Goal: Information Seeking & Learning: Find specific fact

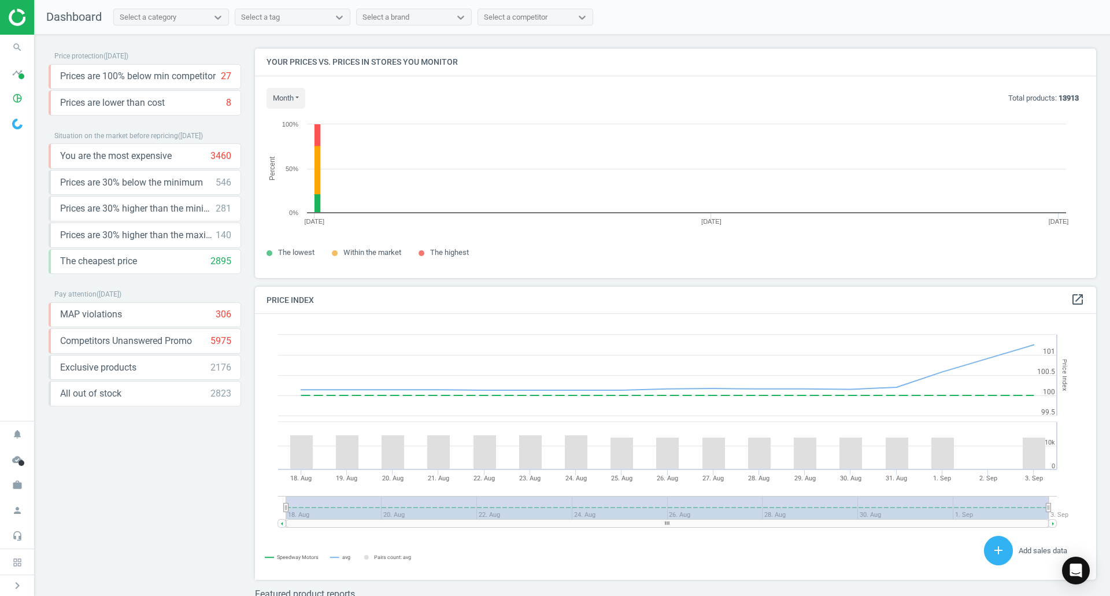
scroll to position [284, 851]
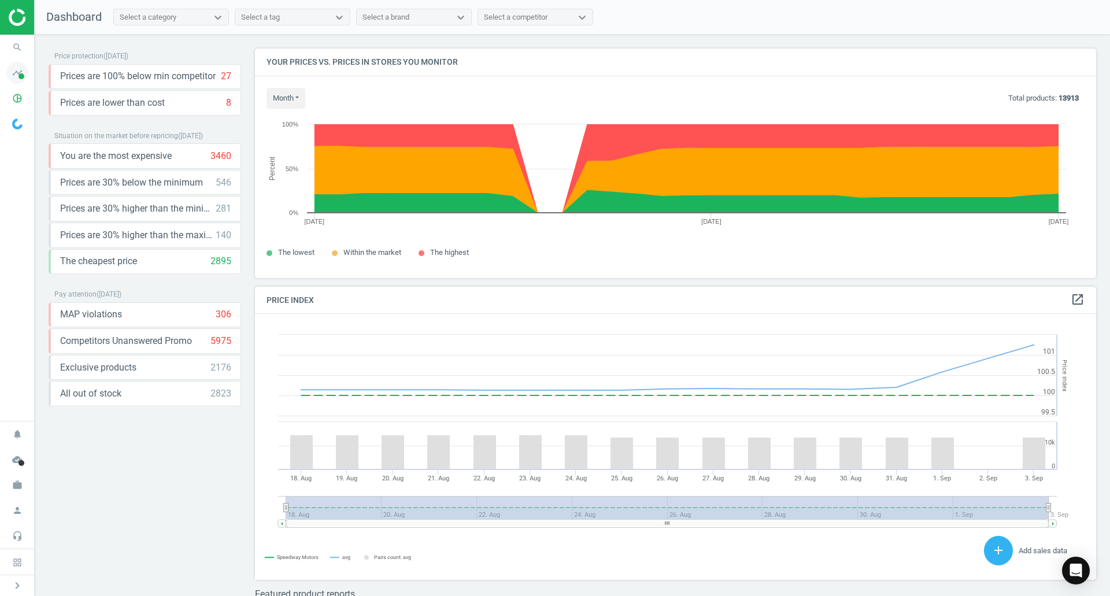
click at [6, 74] on span "timeline" at bounding box center [17, 72] width 35 height 25
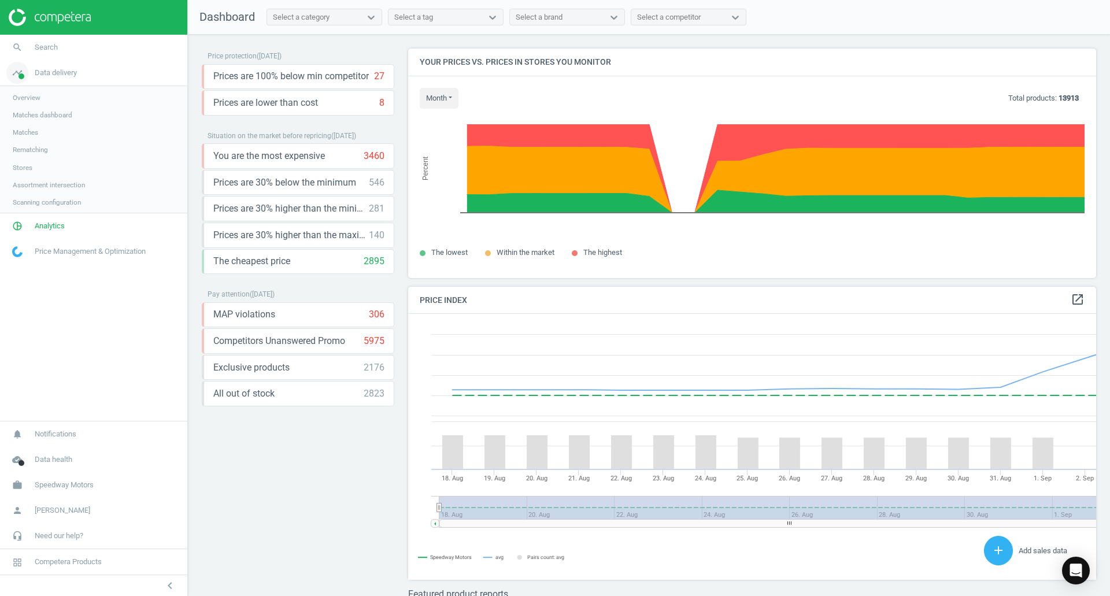
scroll to position [284, 697]
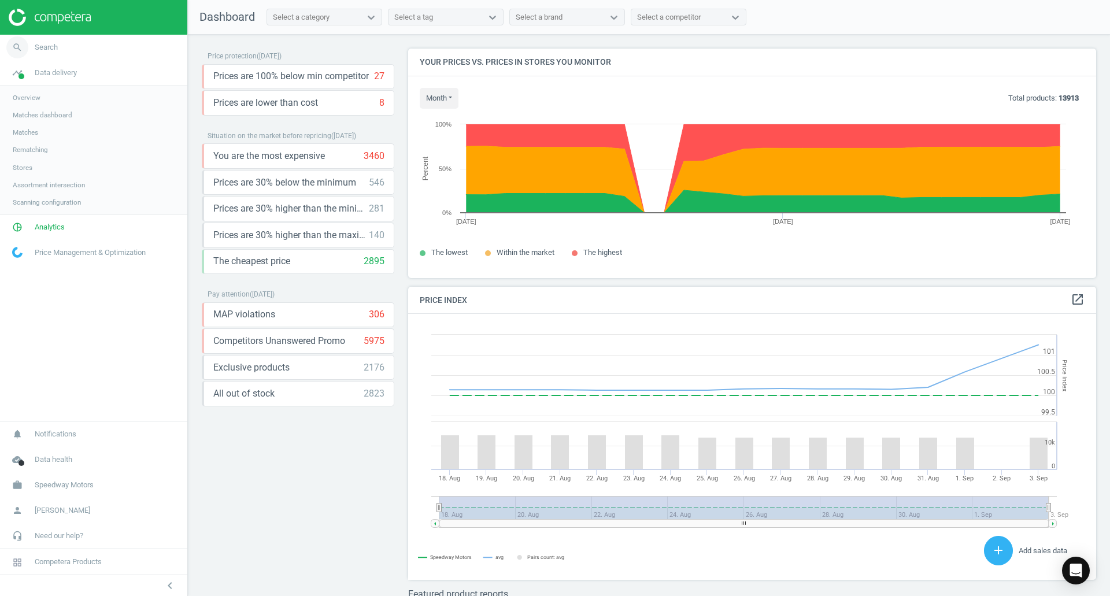
click at [67, 51] on link "search Search" at bounding box center [93, 47] width 187 height 25
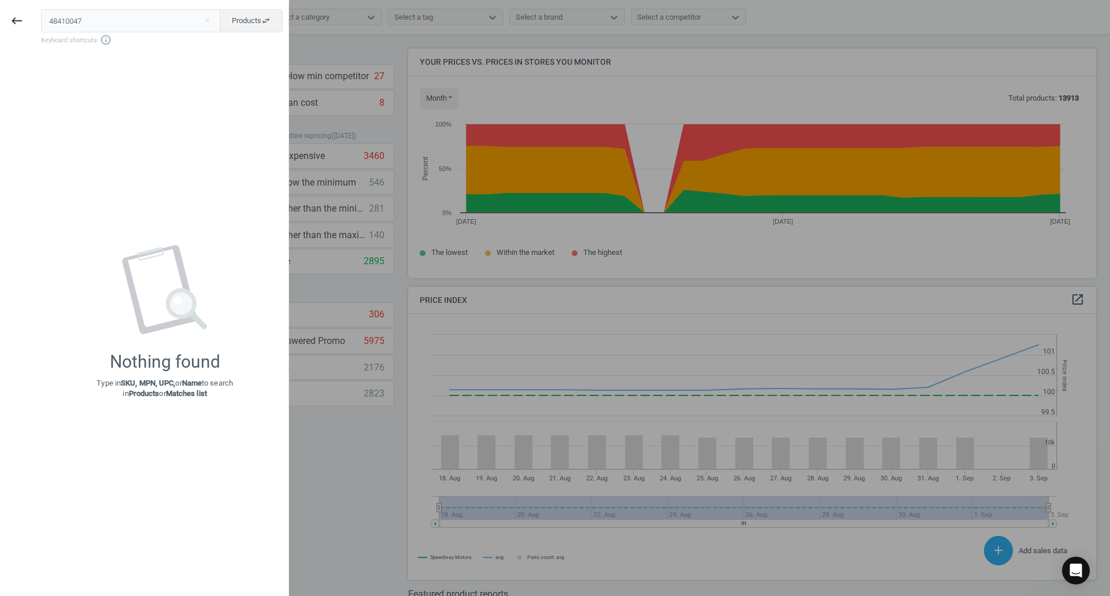
type input "48410047"
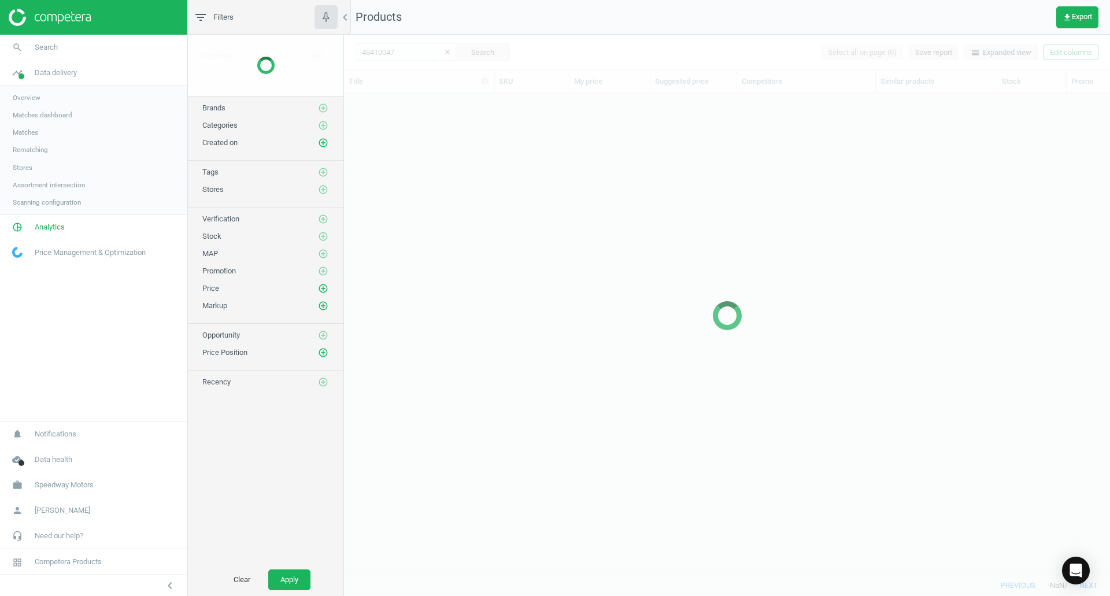
scroll to position [464, 758]
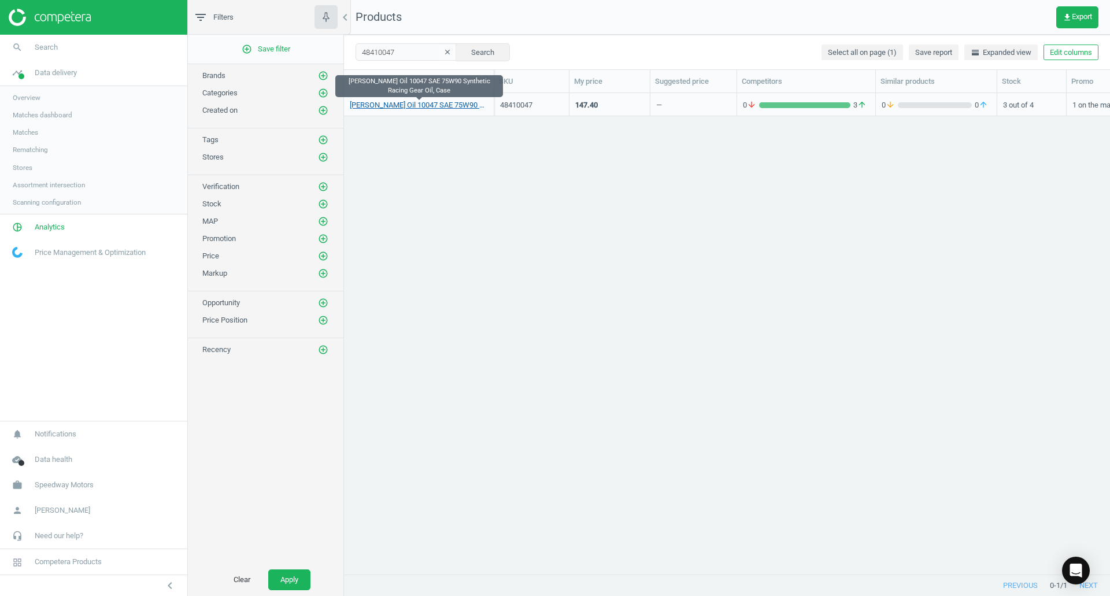
click at [446, 104] on link "[PERSON_NAME] Oil 10047 SAE 75W90 Synthetic Racing Gear Oil, Case" at bounding box center [419, 105] width 138 height 10
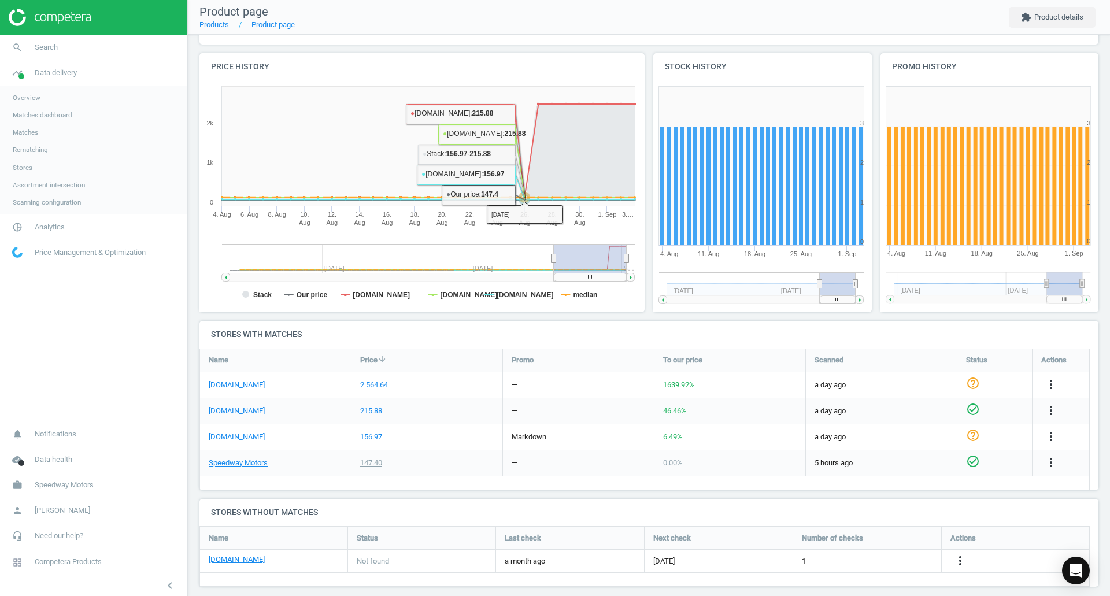
scroll to position [126, 0]
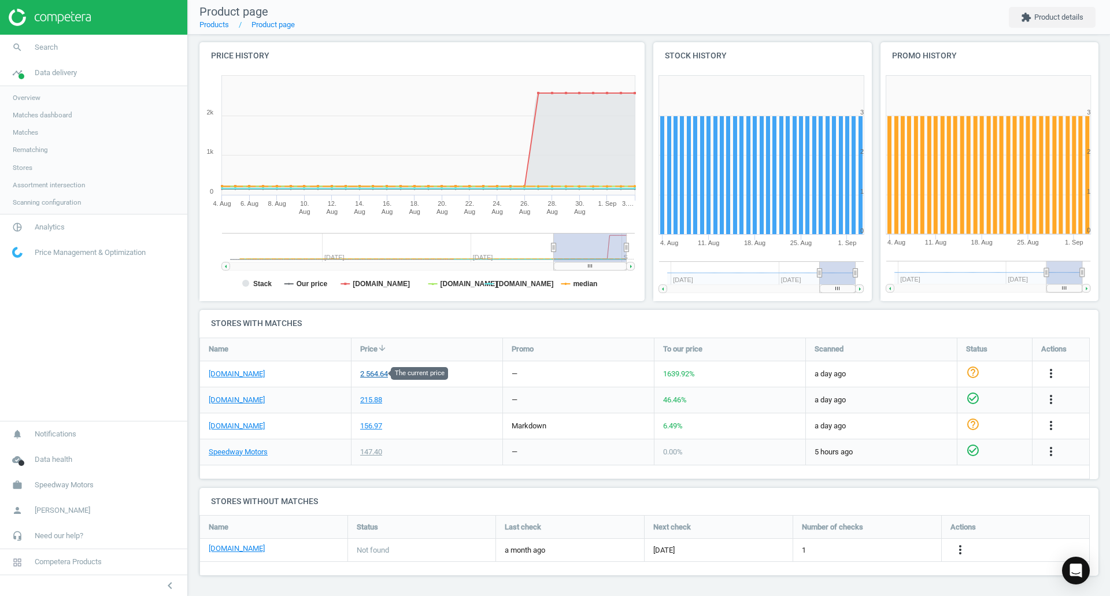
click at [368, 376] on div "2 564.64" at bounding box center [374, 374] width 28 height 10
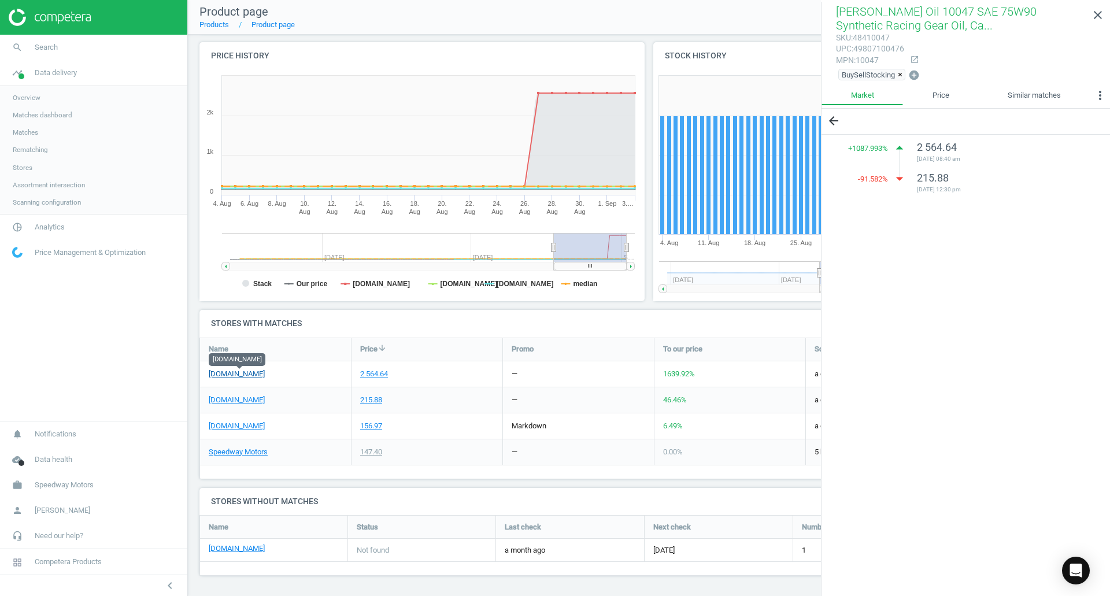
click at [238, 375] on link "[DOMAIN_NAME]" at bounding box center [237, 374] width 56 height 10
click at [1095, 24] on link "close" at bounding box center [1098, 15] width 24 height 25
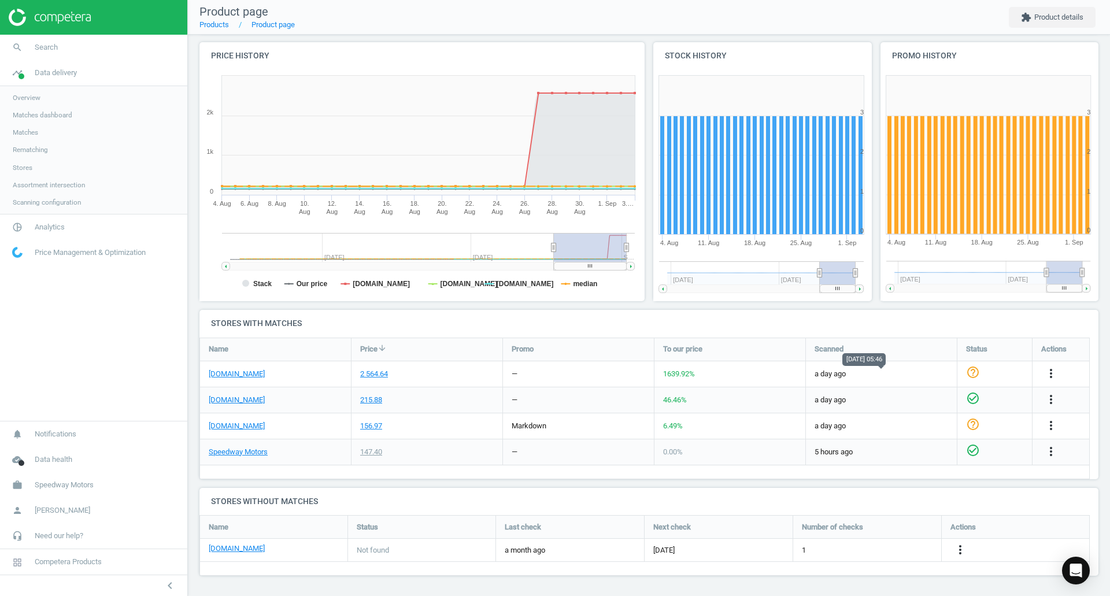
click at [902, 378] on span "a day ago" at bounding box center [882, 374] width 134 height 10
click at [1052, 375] on icon "more_vert" at bounding box center [1051, 374] width 14 height 14
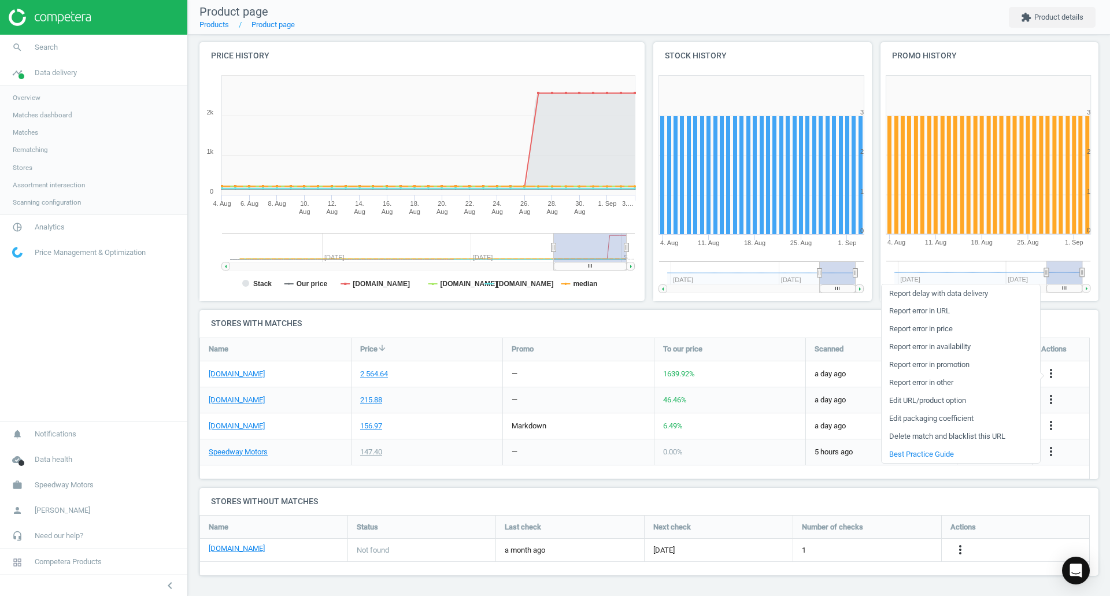
click at [725, 310] on h4 "Stores with matches" at bounding box center [649, 323] width 899 height 27
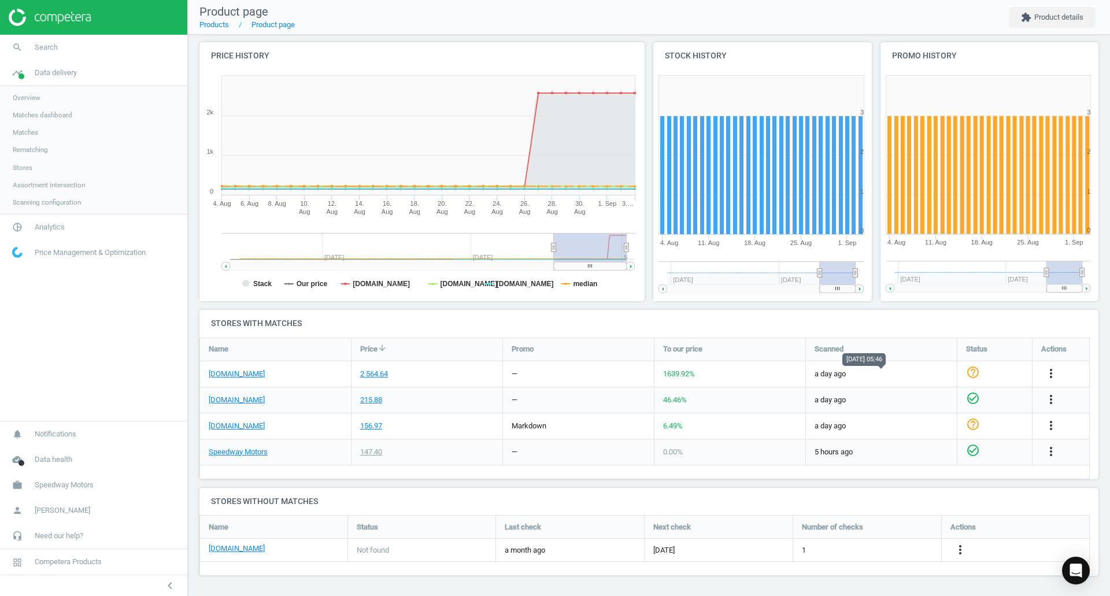
click at [822, 372] on span "a day ago" at bounding box center [882, 374] width 134 height 10
click at [423, 426] on div "156.97" at bounding box center [427, 425] width 151 height 25
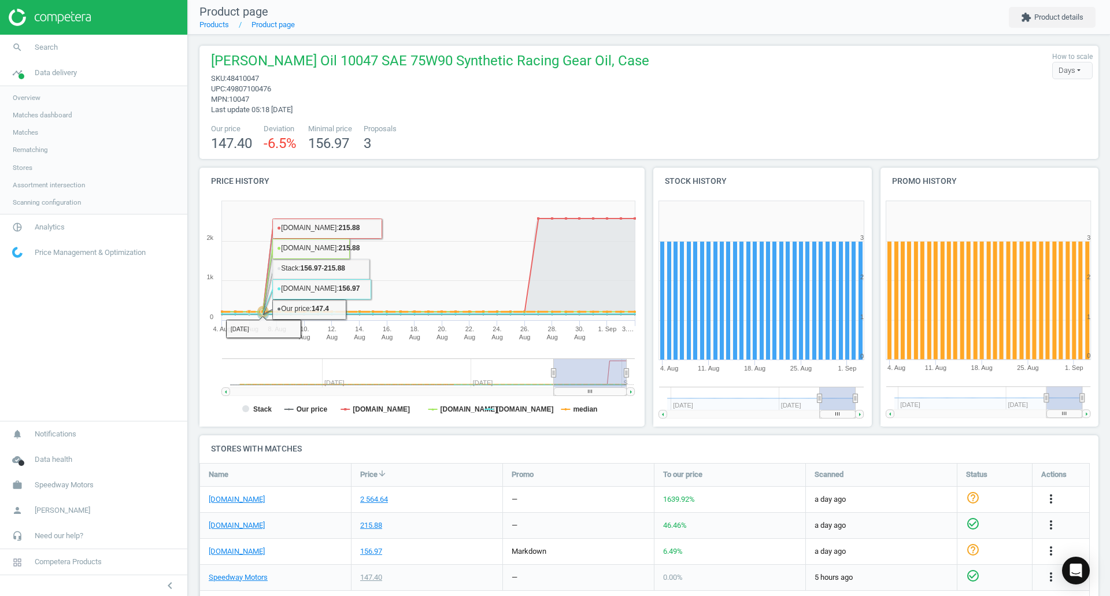
scroll to position [0, 0]
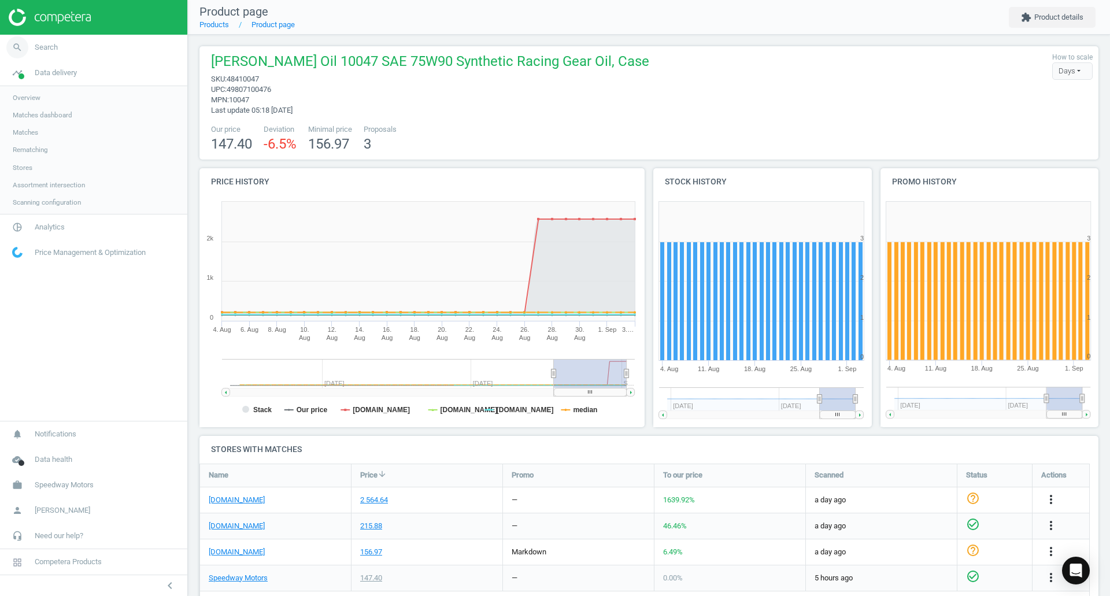
click at [45, 46] on span "Search" at bounding box center [46, 47] width 23 height 10
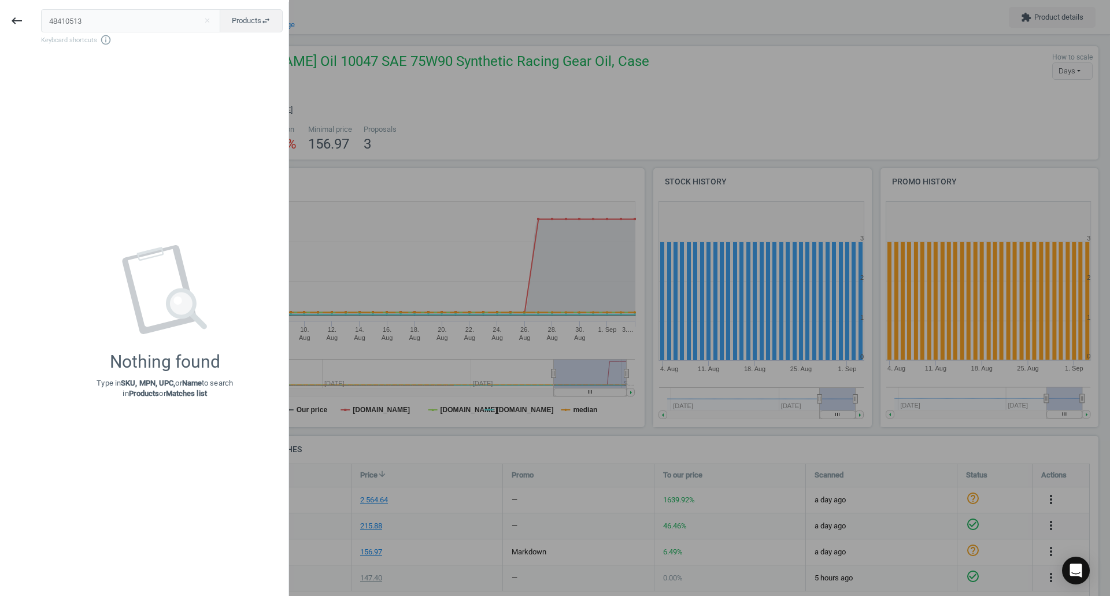
type input "48410513"
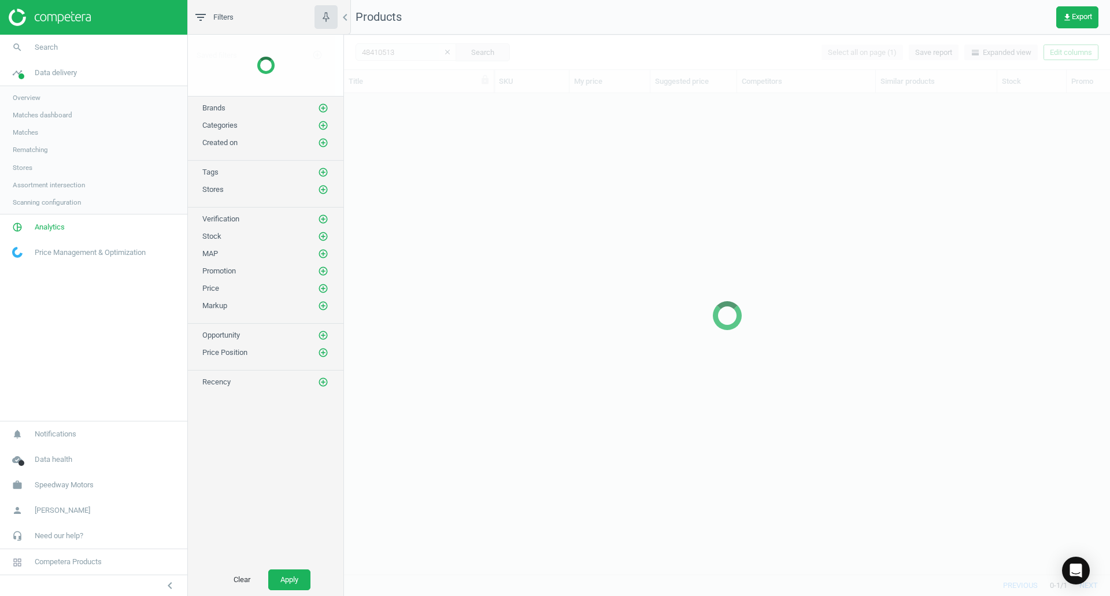
scroll to position [464, 758]
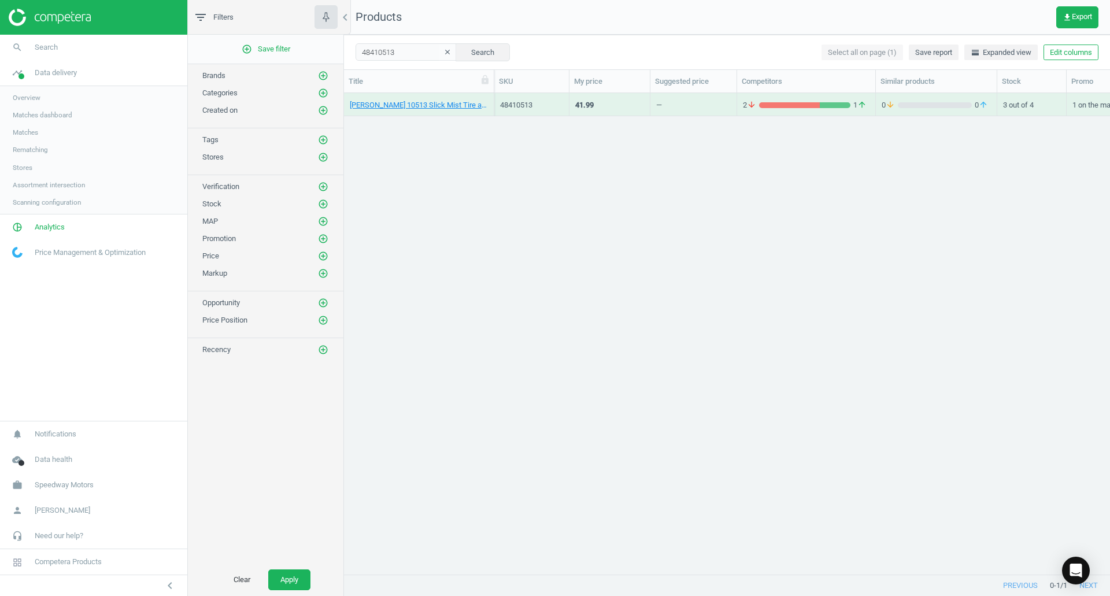
click at [440, 99] on div "[PERSON_NAME] 10513 Slick Mist Tire and Trim Polish, Case of 6 Bottles" at bounding box center [419, 104] width 138 height 20
click at [439, 106] on link "[PERSON_NAME] 10513 Slick Mist Tire and Trim Polish, Case of 6 Bottles" at bounding box center [419, 105] width 138 height 10
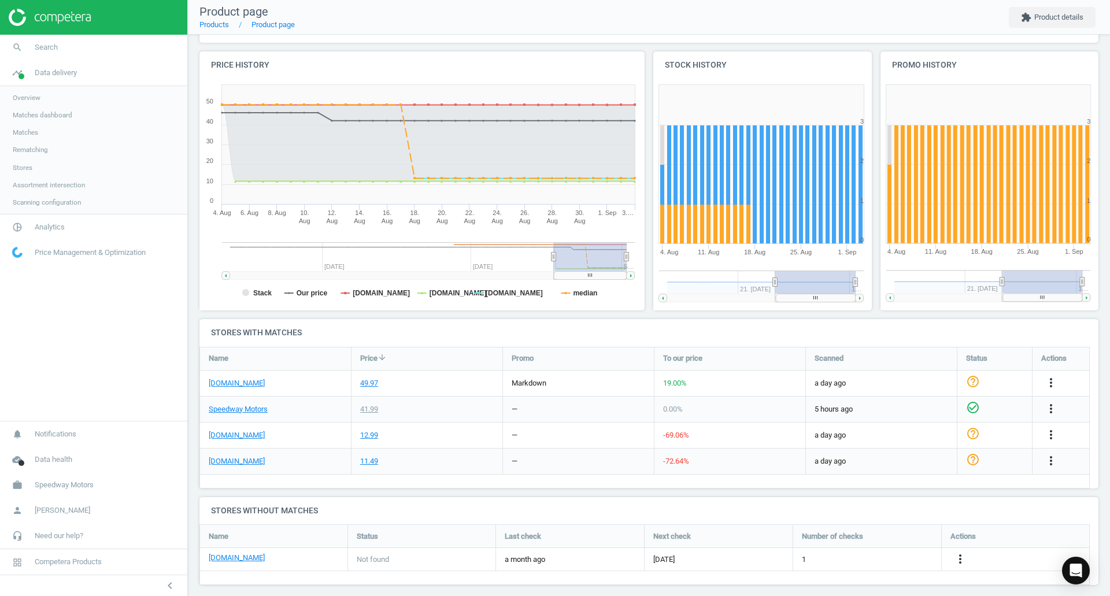
scroll to position [126, 0]
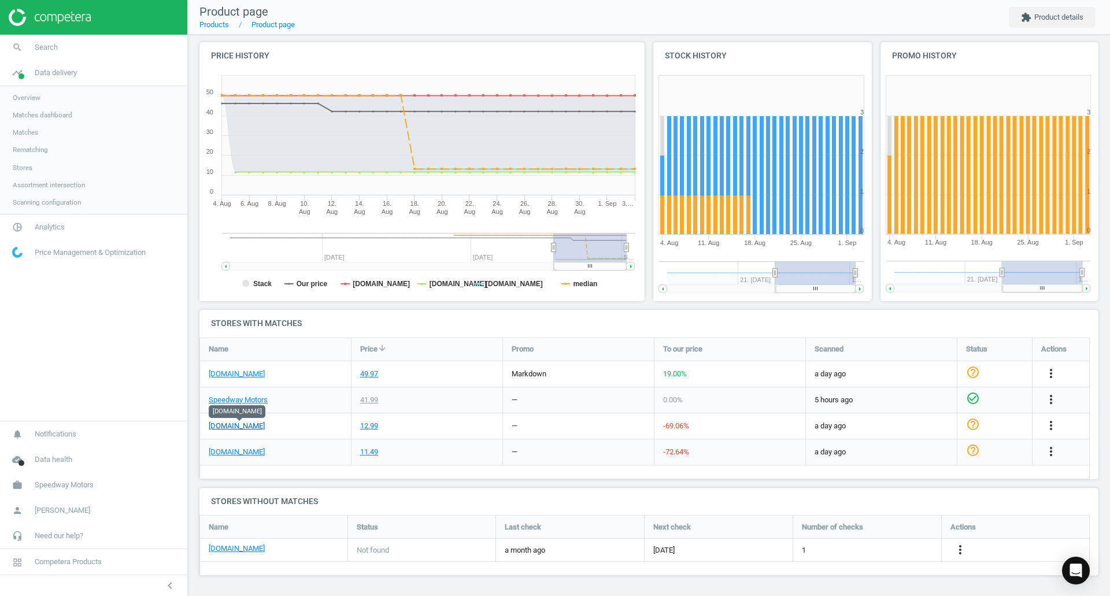
click at [263, 431] on link "[DOMAIN_NAME]" at bounding box center [237, 426] width 56 height 10
click at [58, 50] on link "search Search" at bounding box center [93, 47] width 187 height 25
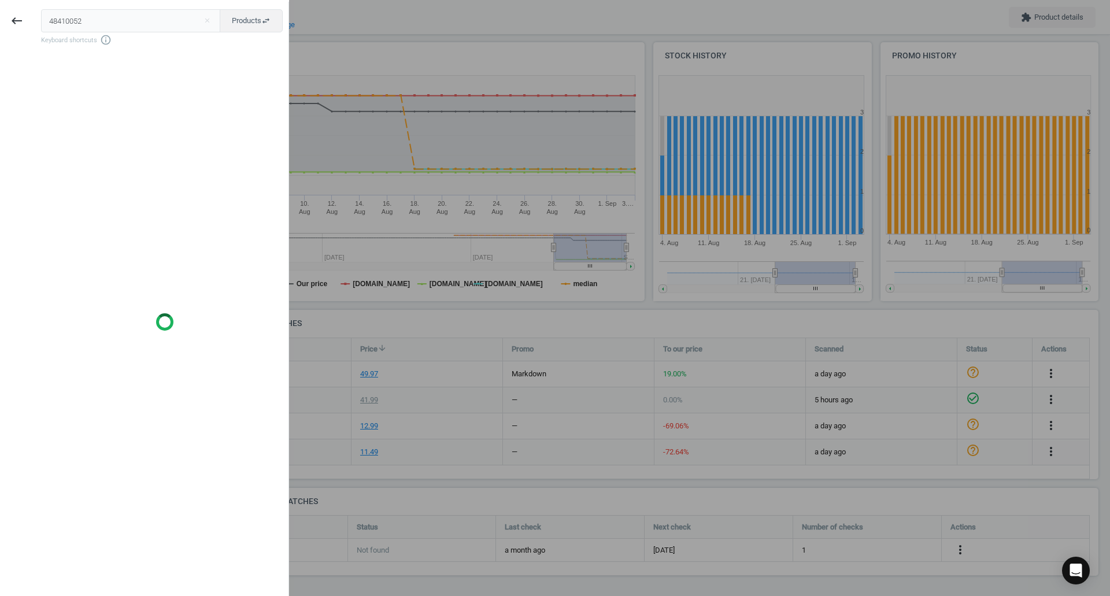
type input "48410052"
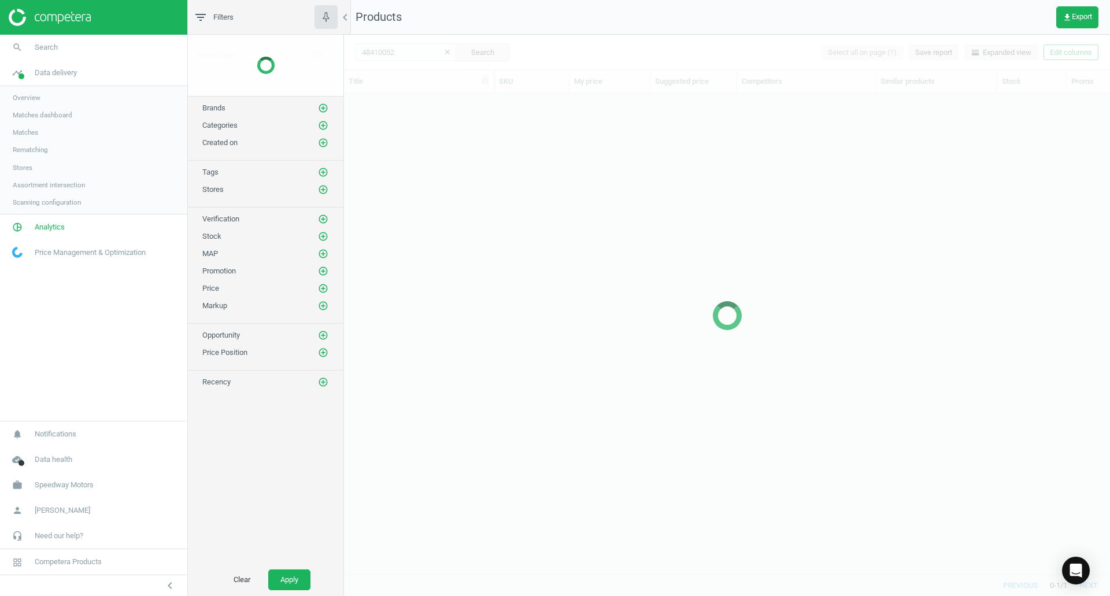
scroll to position [464, 758]
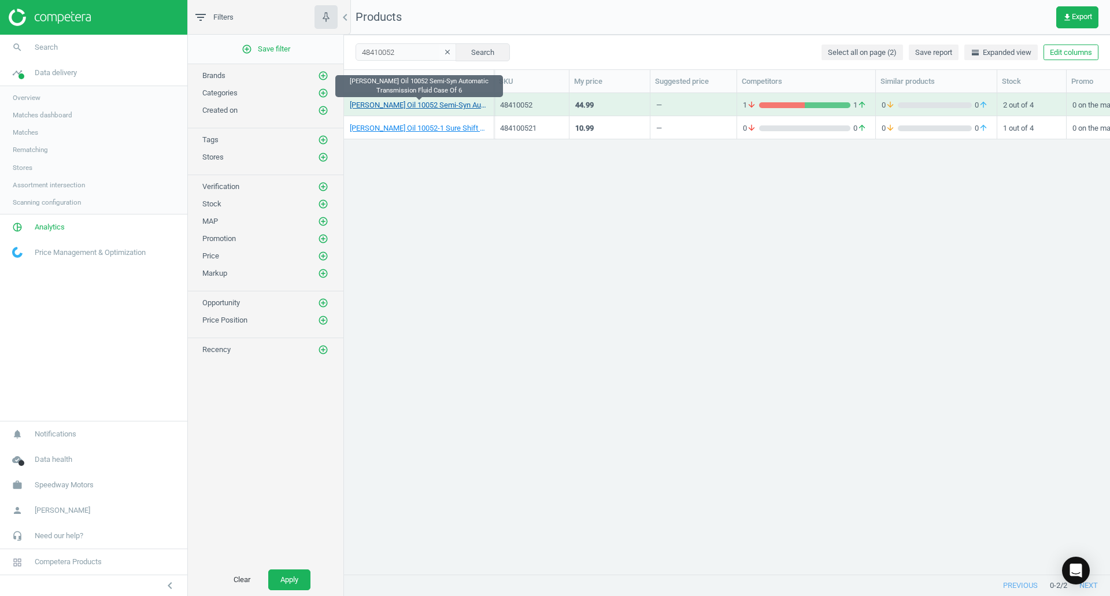
click at [431, 106] on link "[PERSON_NAME] Oil 10052 Semi-Syn Automatic Transmission Fluid Case Of 6" at bounding box center [419, 105] width 138 height 10
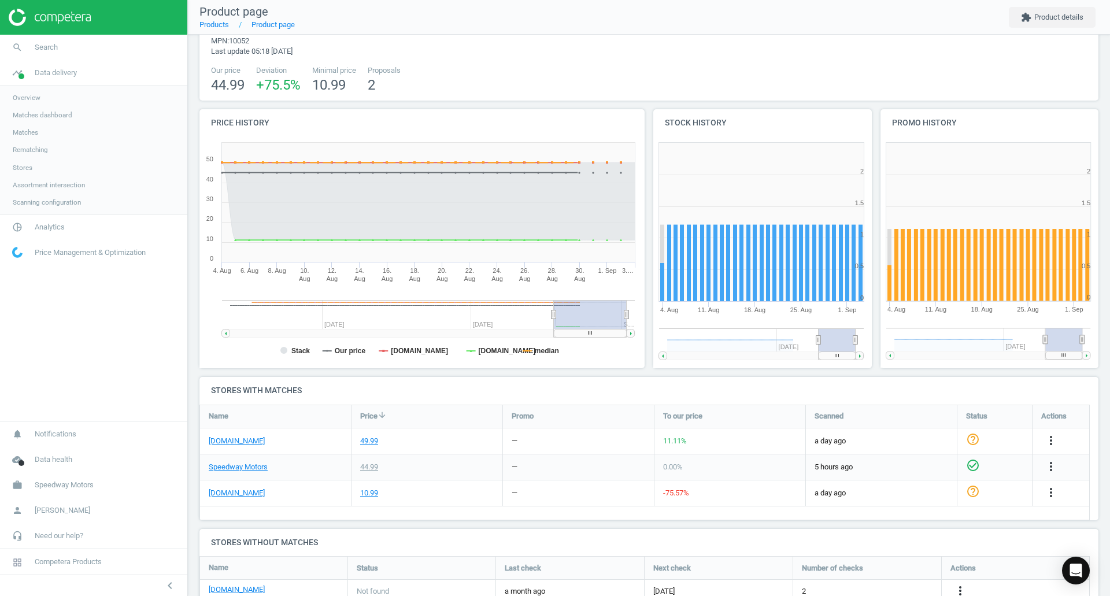
scroll to position [113, 0]
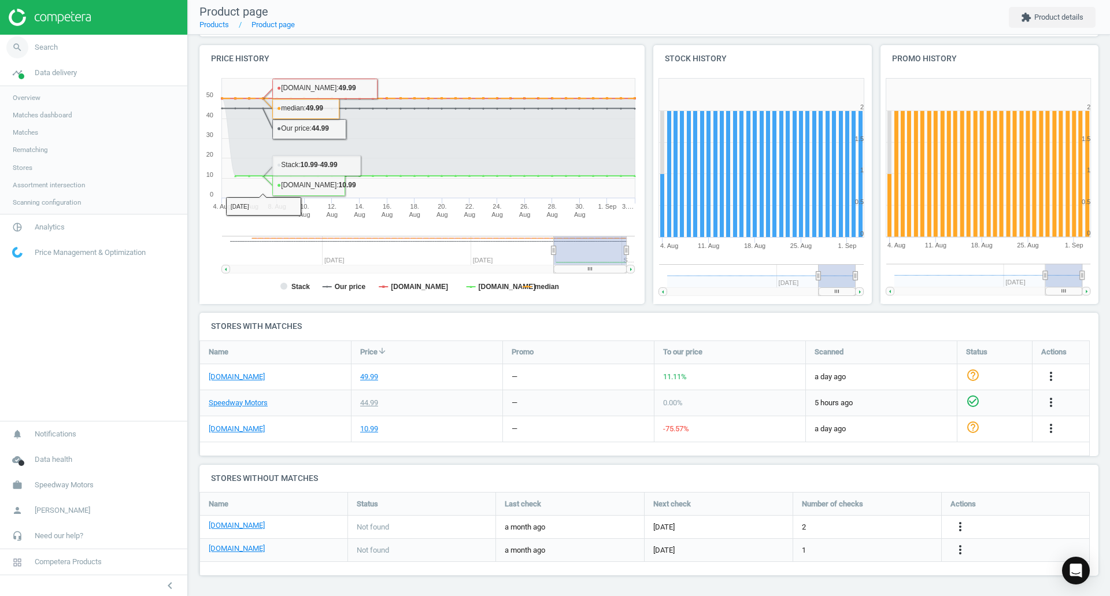
click at [46, 46] on span "Search" at bounding box center [46, 47] width 23 height 10
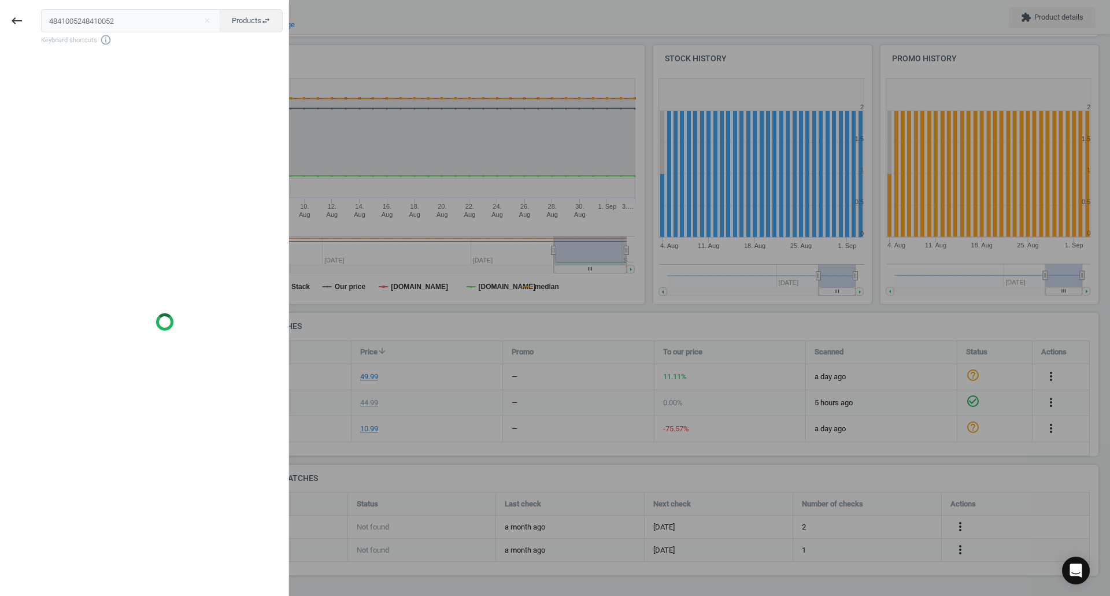
type input "48410052"
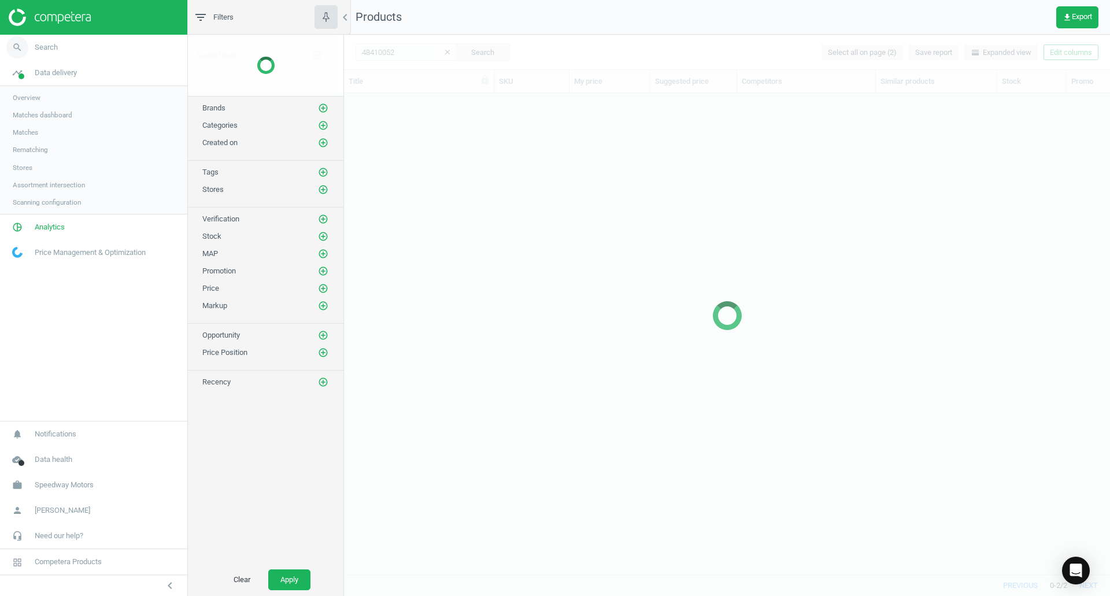
scroll to position [464, 758]
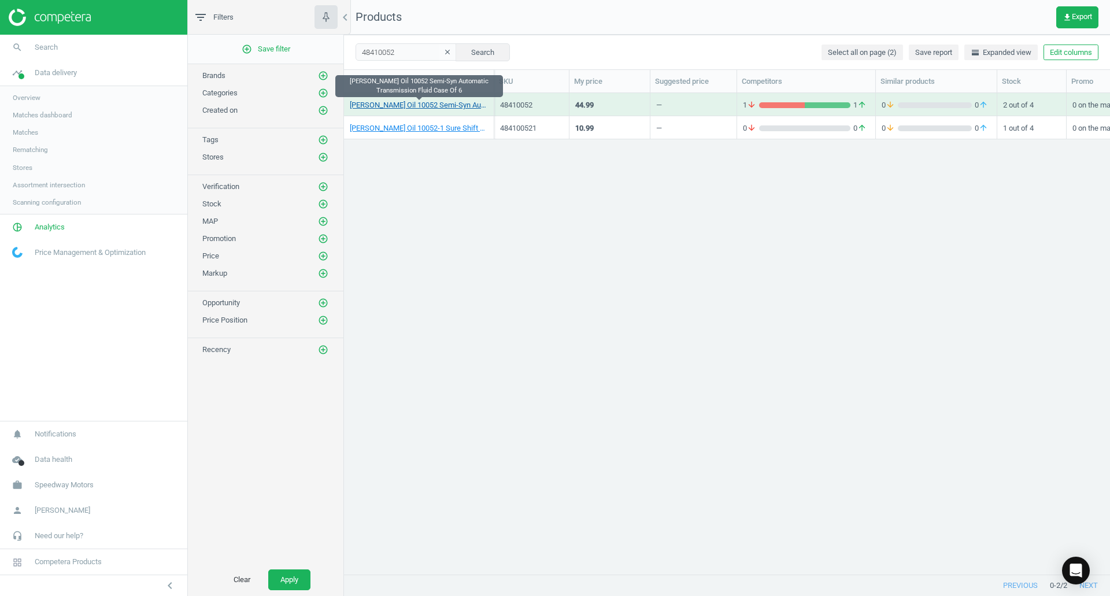
click at [410, 105] on link "[PERSON_NAME] Oil 10052 Semi-Syn Automatic Transmission Fluid Case Of 6" at bounding box center [419, 105] width 138 height 10
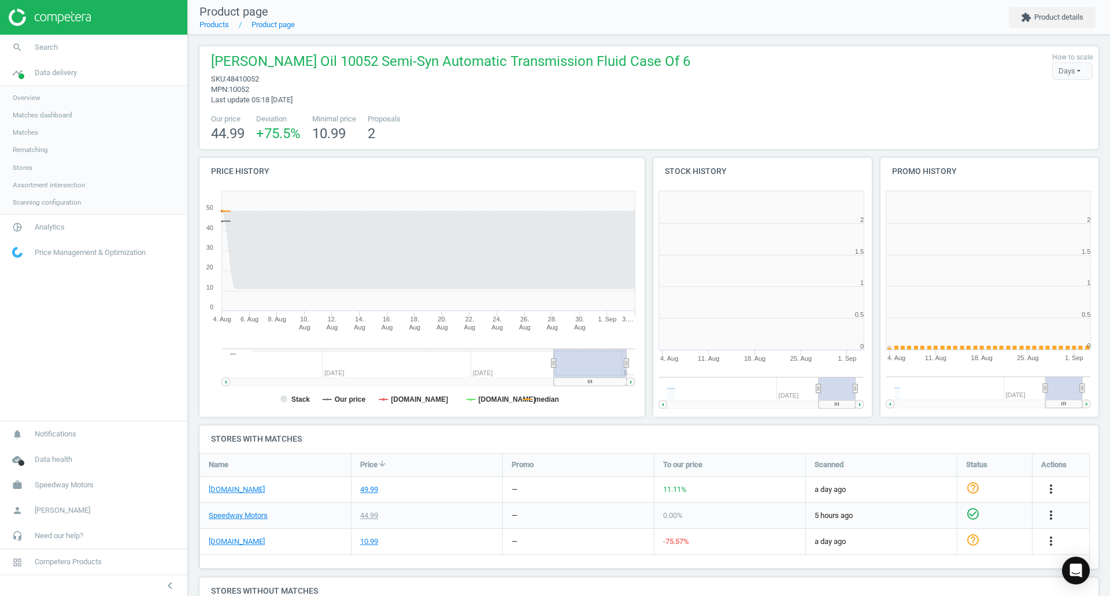
scroll to position [249, 234]
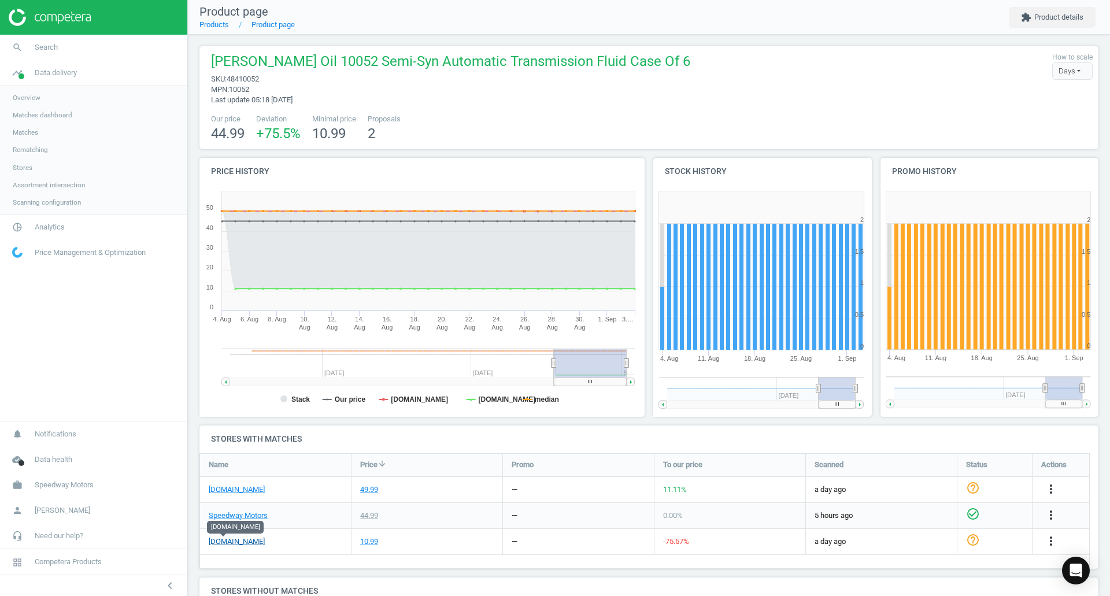
click at [229, 542] on link "[DOMAIN_NAME]" at bounding box center [237, 542] width 56 height 10
click at [221, 543] on link "[DOMAIN_NAME]" at bounding box center [237, 542] width 56 height 10
click at [54, 53] on link "search Search" at bounding box center [93, 47] width 187 height 25
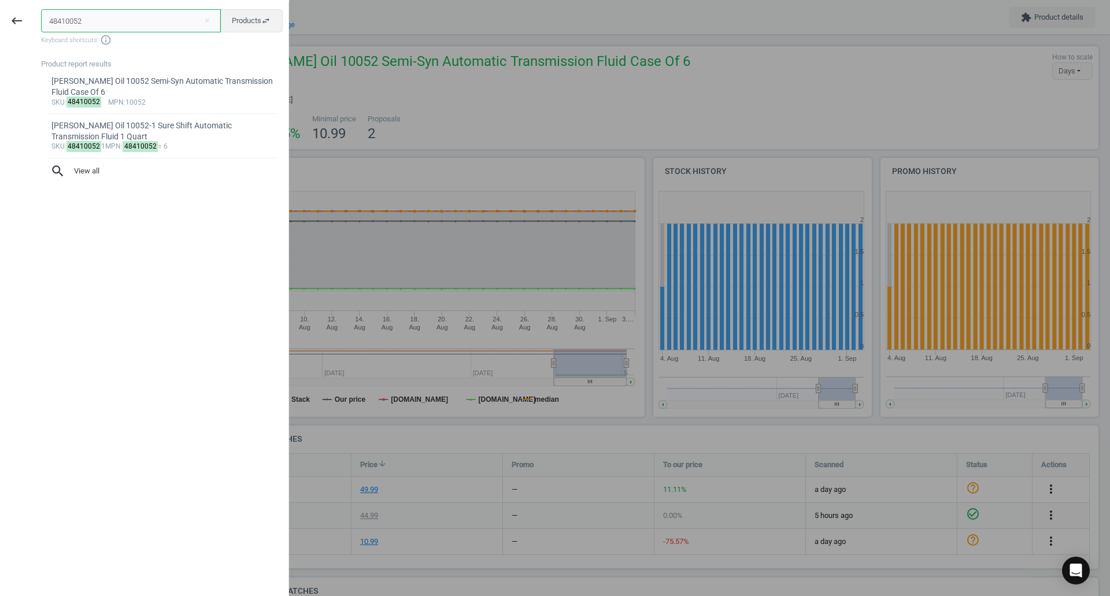
click at [132, 17] on input "48410052" at bounding box center [131, 20] width 180 height 23
paste input "314"
type input "48410314"
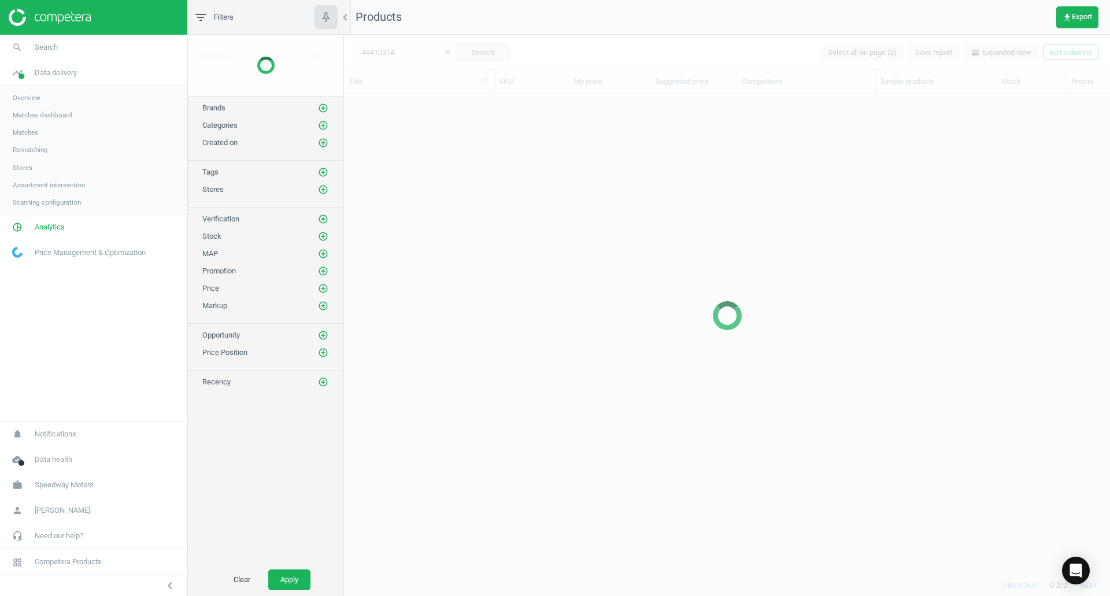
scroll to position [464, 758]
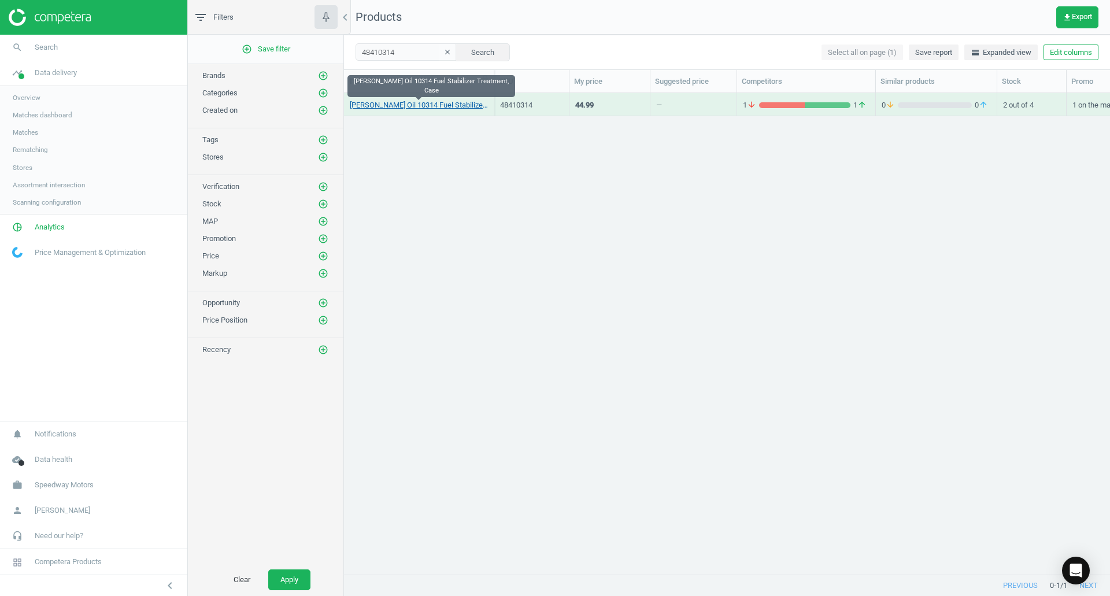
click at [430, 108] on link "[PERSON_NAME] Oil 10314 Fuel Stabilizer Treatment, Case" at bounding box center [419, 105] width 138 height 10
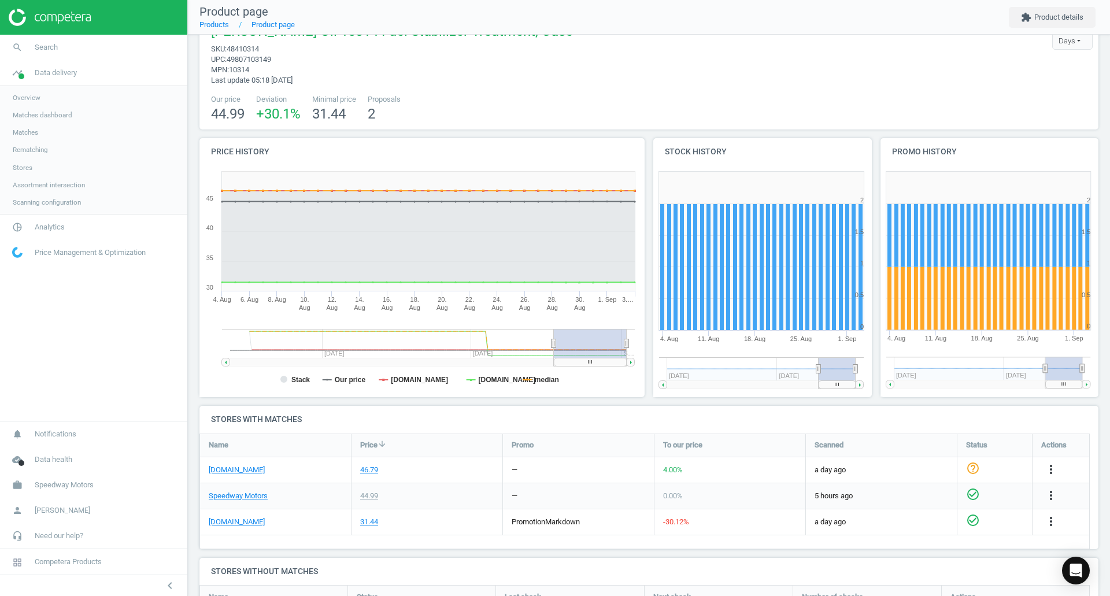
scroll to position [116, 0]
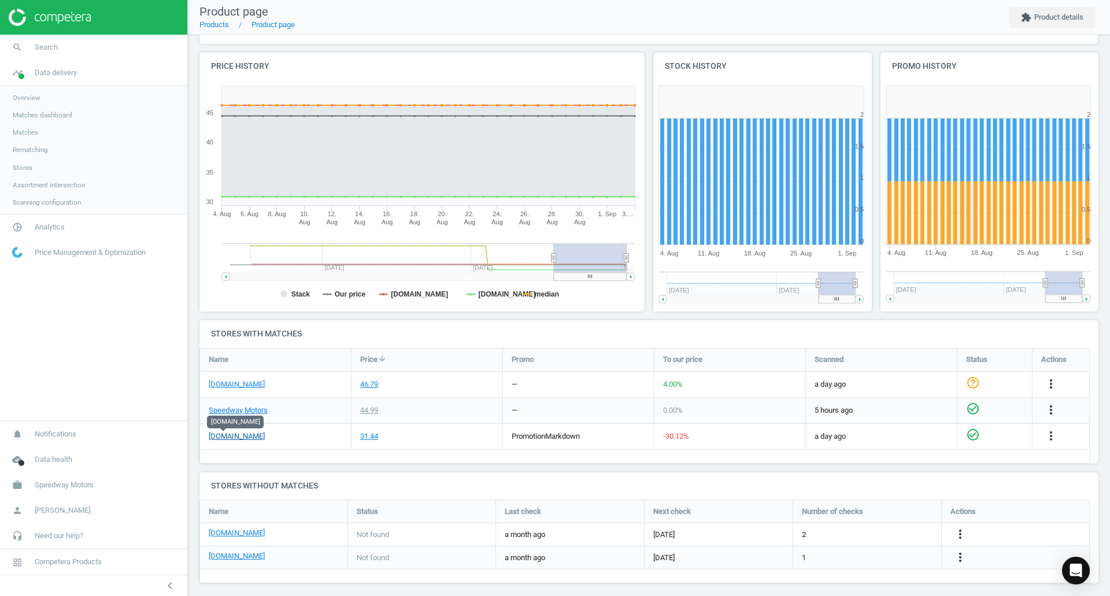
click at [227, 435] on link "[DOMAIN_NAME]" at bounding box center [237, 436] width 56 height 10
click at [1058, 434] on icon "more_vert" at bounding box center [1051, 436] width 14 height 14
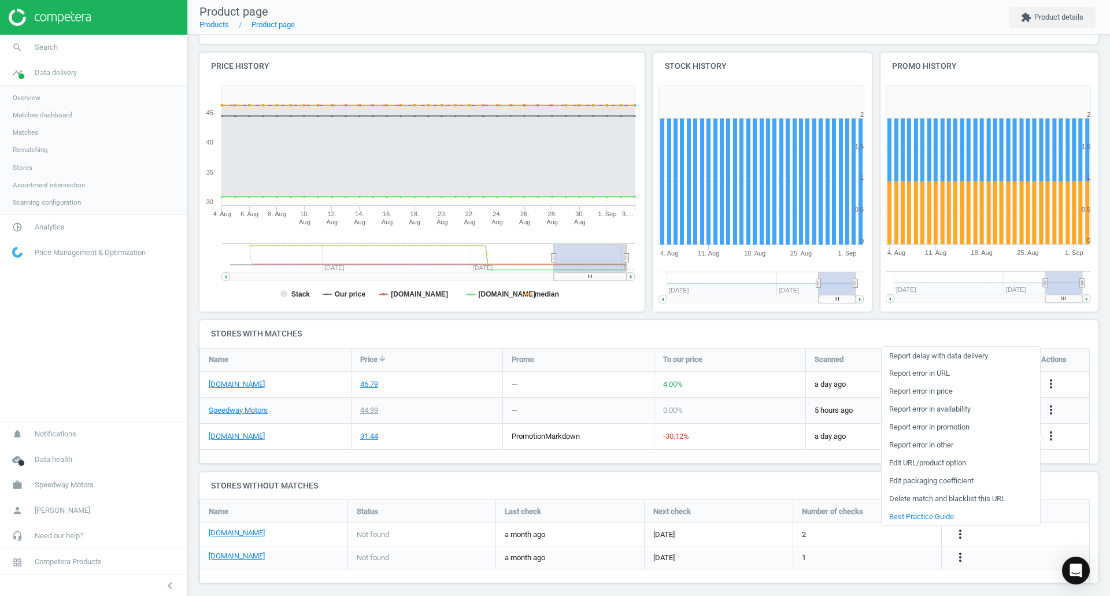
click at [623, 472] on h4 "Stores without matches" at bounding box center [649, 485] width 899 height 27
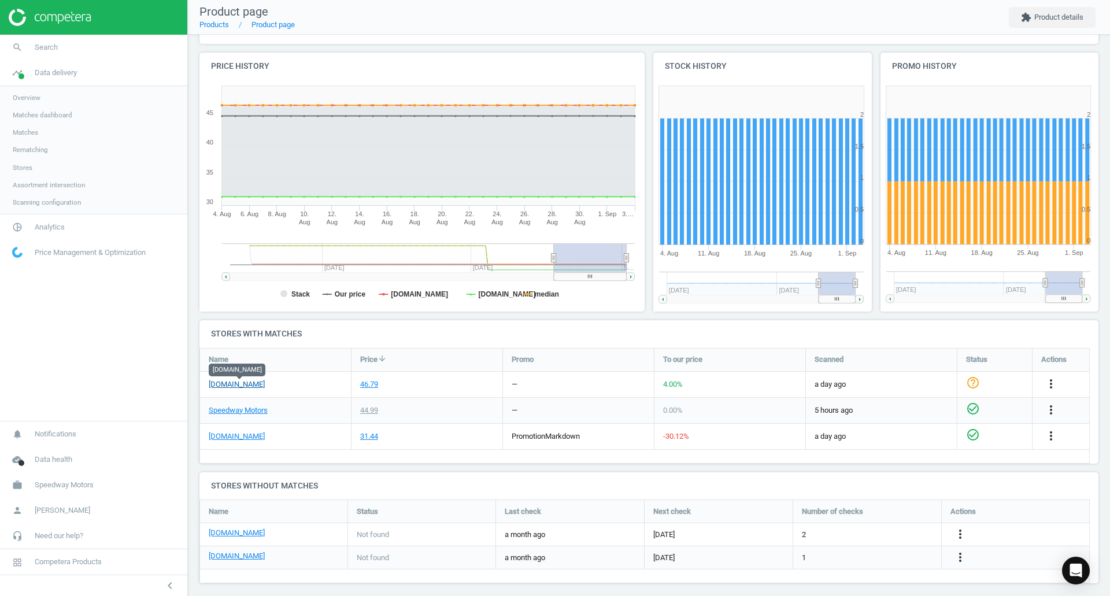
click at [234, 386] on link "[DOMAIN_NAME]" at bounding box center [237, 384] width 56 height 10
click at [237, 383] on link "[DOMAIN_NAME]" at bounding box center [237, 384] width 56 height 10
